Goal: Information Seeking & Learning: Learn about a topic

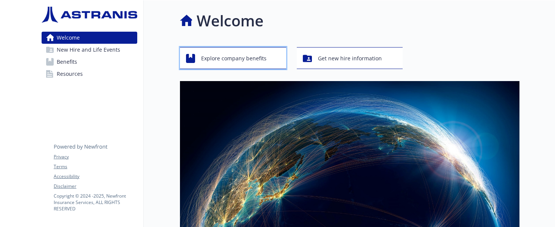
click at [210, 59] on span "Explore company benefits" at bounding box center [233, 58] width 65 height 14
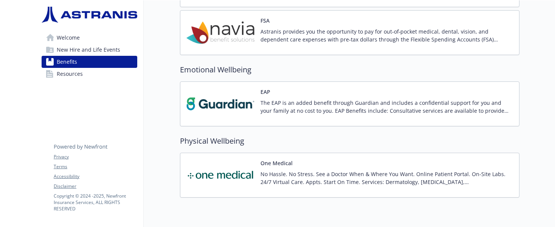
scroll to position [792, 0]
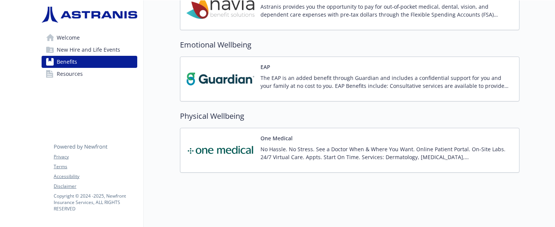
click at [67, 73] on span "Resources" at bounding box center [70, 74] width 26 height 12
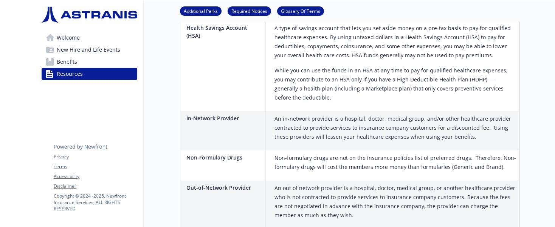
click at [77, 50] on span "New Hire and Life Events" at bounding box center [88, 50] width 63 height 12
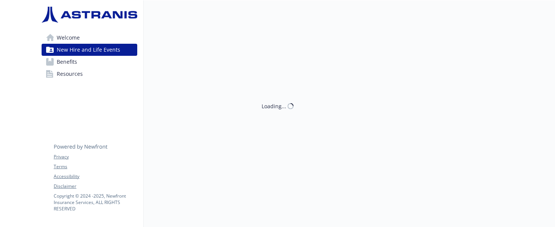
scroll to position [0, 0]
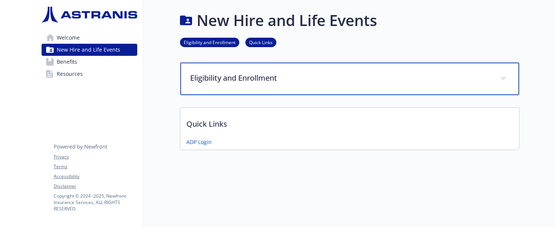
click at [206, 84] on div "Eligibility and Enrollment" at bounding box center [349, 79] width 339 height 32
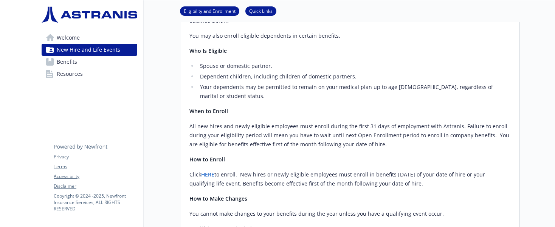
scroll to position [366, 0]
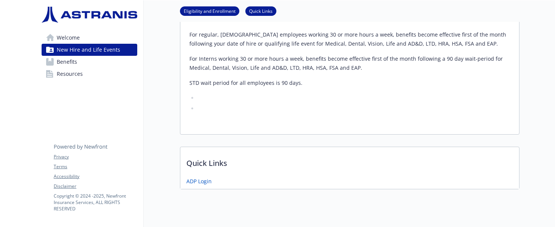
click at [89, 40] on link "Welcome" at bounding box center [90, 38] width 96 height 12
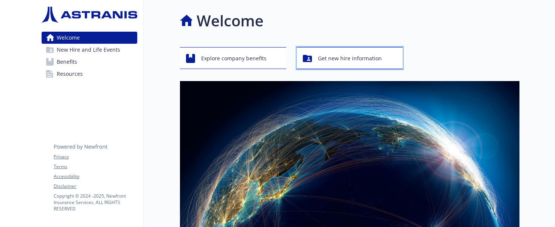
click at [317, 51] on div "Get new hire information" at bounding box center [351, 58] width 96 height 14
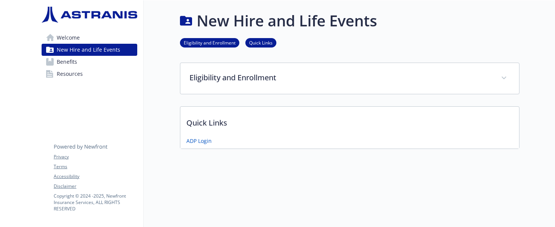
click at [258, 42] on link "Quick Links" at bounding box center [260, 42] width 31 height 7
click at [208, 45] on link "Eligibility and Enrollment" at bounding box center [209, 42] width 59 height 7
